Goal: Task Accomplishment & Management: Use online tool/utility

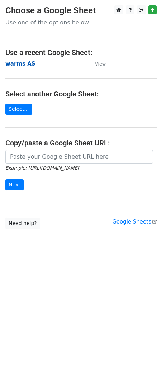
click at [18, 64] on strong "warms AS" at bounding box center [20, 63] width 30 height 6
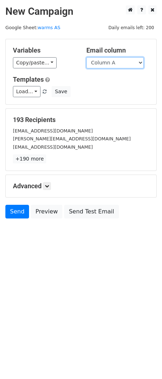
click at [113, 62] on select "Column A Column B Column C Column D Column E Column F Column G Column H Column …" at bounding box center [116, 62] width 58 height 11
select select "Column E"
click at [87, 57] on select "Column A Column B Column C Column D Column E Column F Column G Column H Column …" at bounding box center [116, 62] width 58 height 11
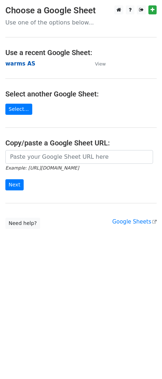
click at [15, 65] on strong "warms AS" at bounding box center [20, 63] width 30 height 6
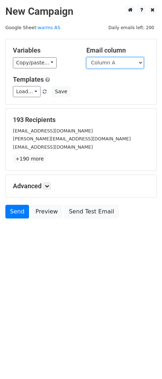
click at [114, 62] on select "Column A Column B Column C Column D Column E Column F Column G Column H Column …" at bounding box center [116, 62] width 58 height 11
select select "Column L"
click at [87, 57] on select "Column A Column B Column C Column D Column E Column F Column G Column H Column …" at bounding box center [116, 62] width 58 height 11
